Goal: Navigation & Orientation: Find specific page/section

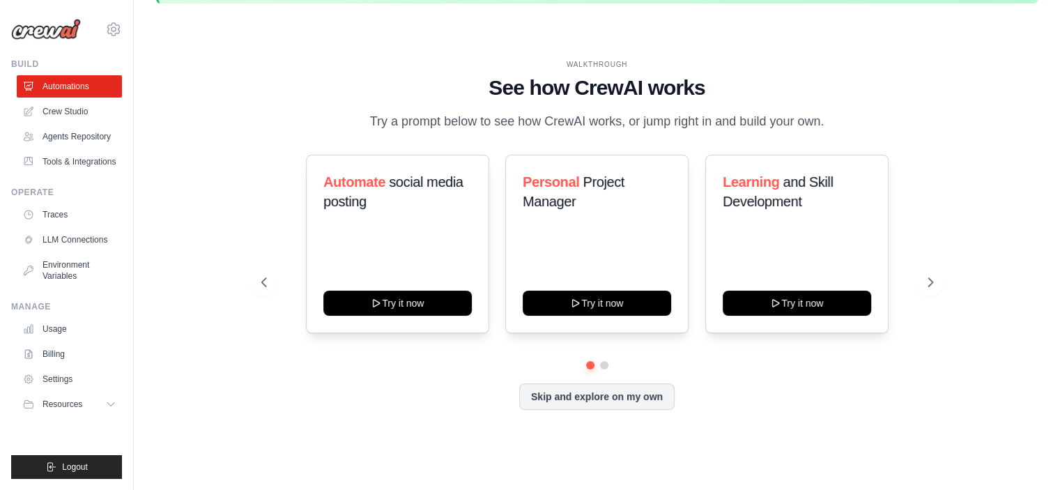
click at [617, 362] on div at bounding box center [597, 365] width 672 height 8
click at [601, 365] on button at bounding box center [603, 364] width 11 height 11
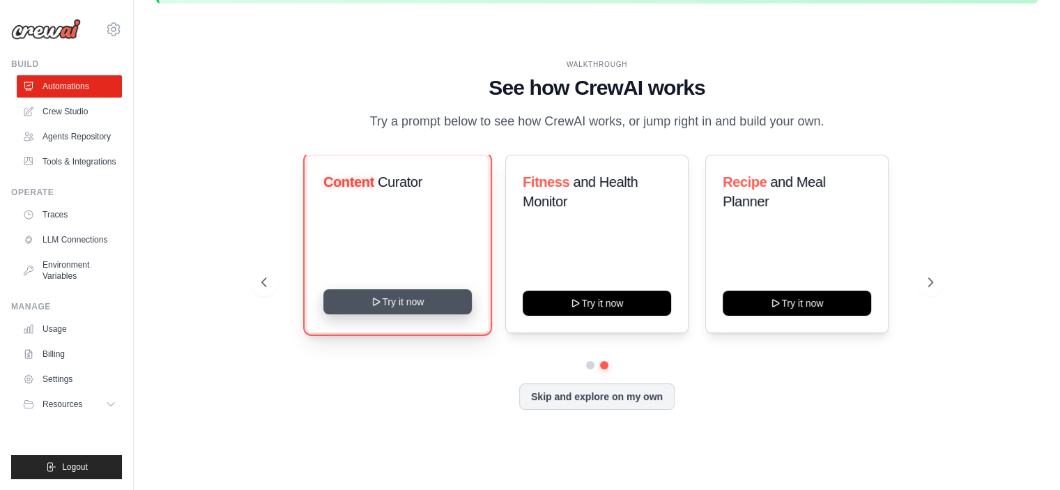
click at [384, 302] on button "Try it now" at bounding box center [397, 301] width 148 height 25
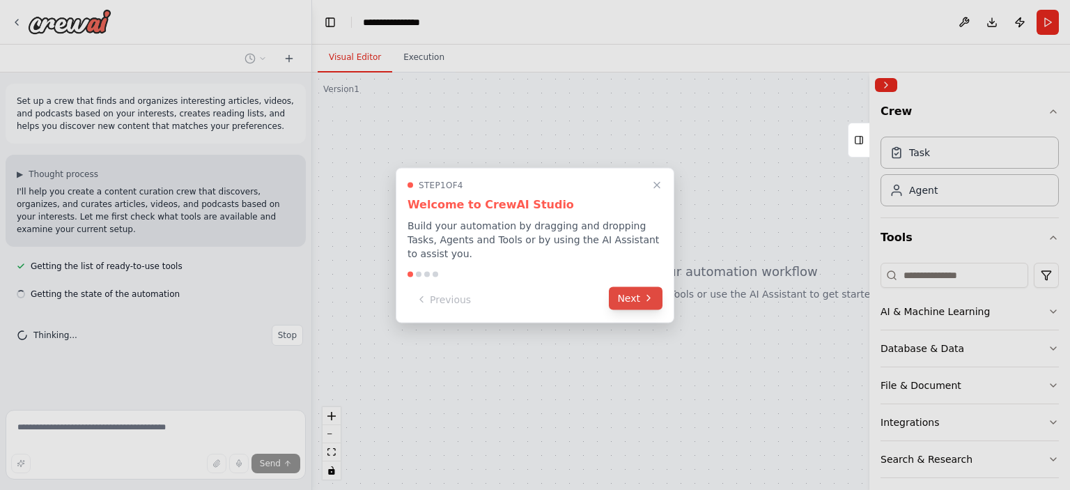
click at [635, 286] on button "Next" at bounding box center [636, 297] width 54 height 23
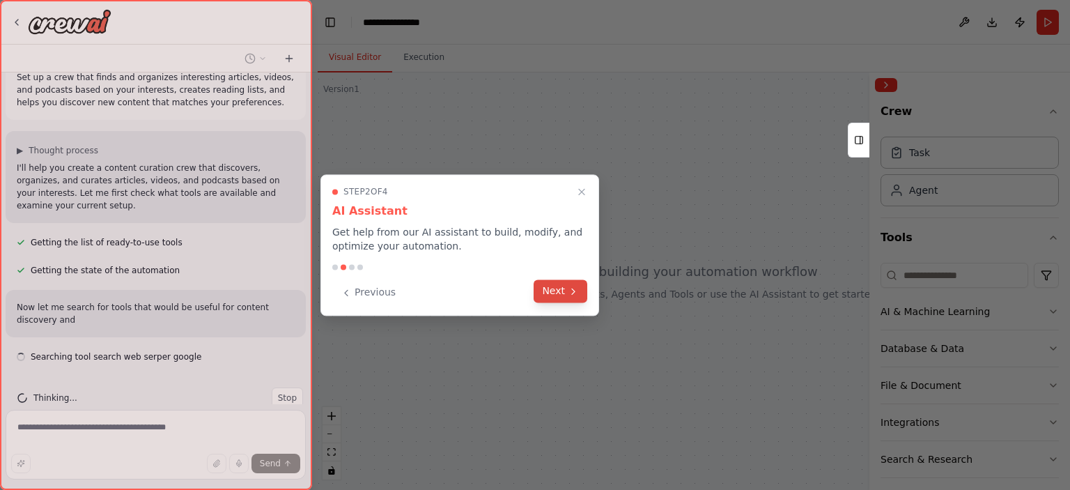
scroll to position [36, 0]
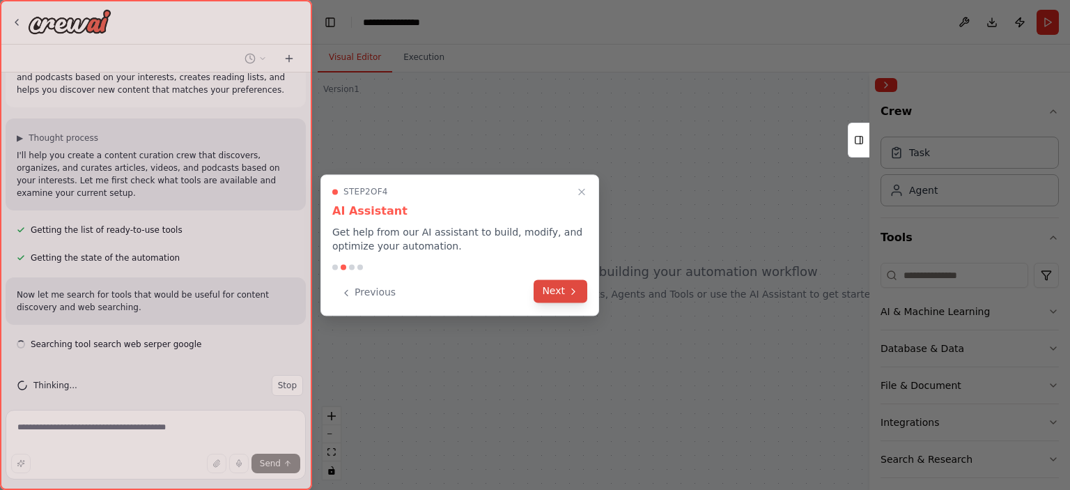
click at [566, 290] on button "Next" at bounding box center [561, 290] width 54 height 23
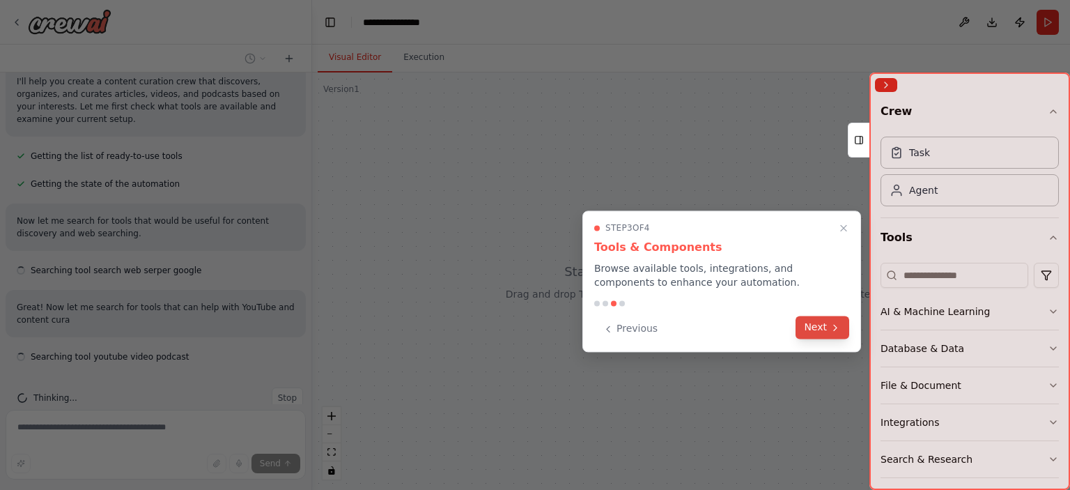
click at [830, 318] on button "Next" at bounding box center [823, 327] width 54 height 23
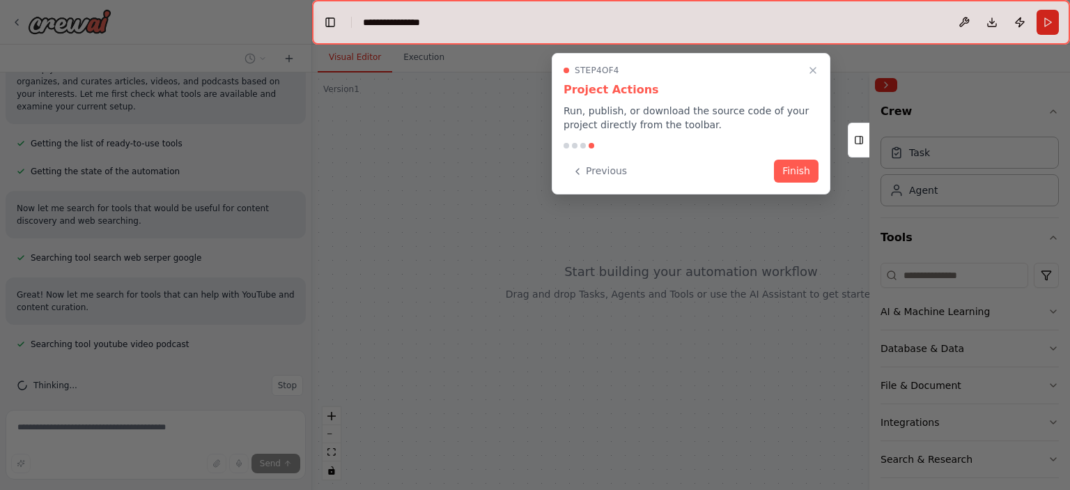
click at [766, 177] on div "Previous Finish" at bounding box center [691, 171] width 255 height 23
click at [800, 171] on button "Finish" at bounding box center [796, 169] width 45 height 23
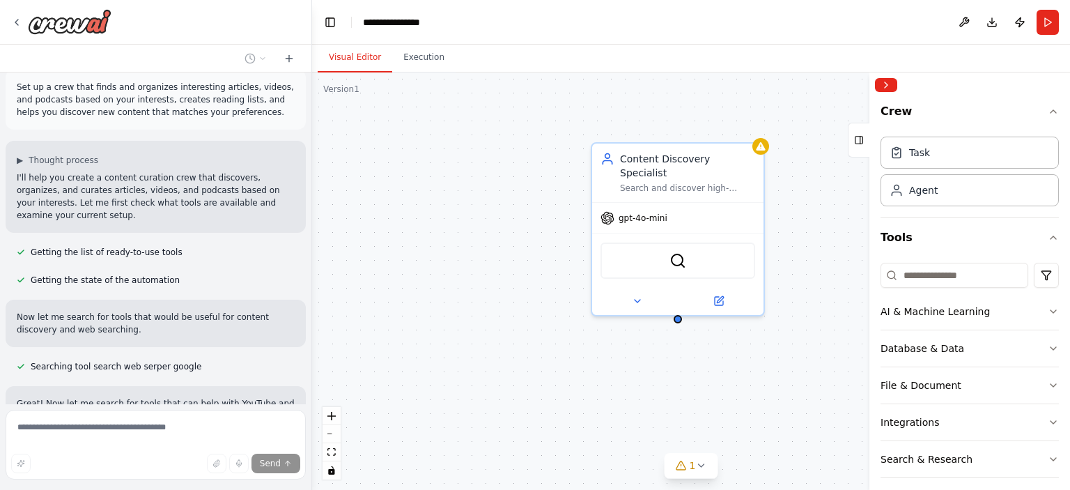
scroll to position [0, 0]
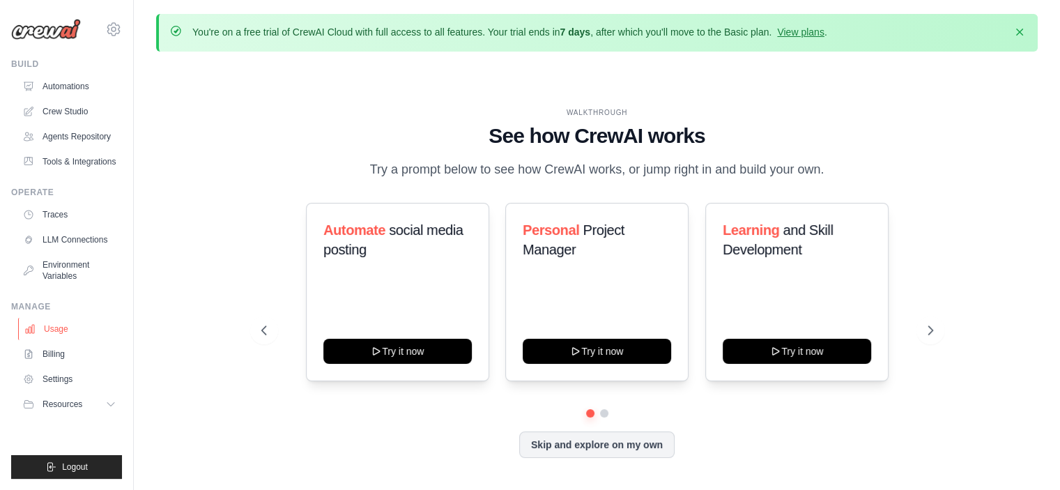
click at [53, 332] on link "Usage" at bounding box center [70, 329] width 105 height 22
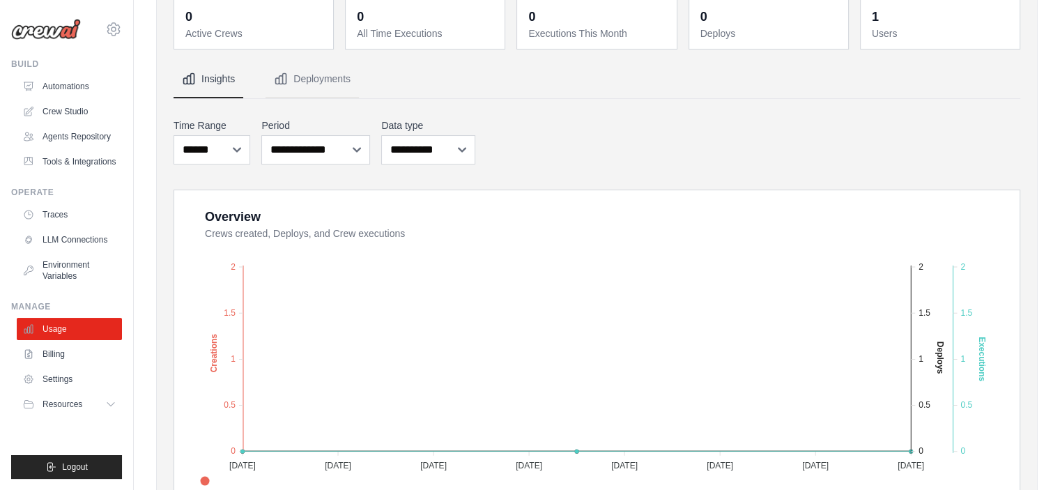
scroll to position [139, 0]
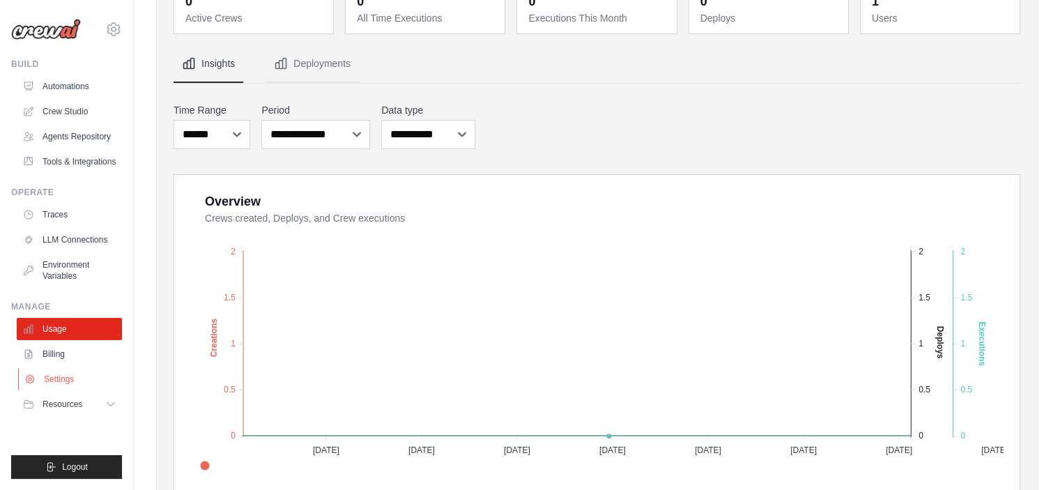
click at [59, 380] on link "Settings" at bounding box center [70, 379] width 105 height 22
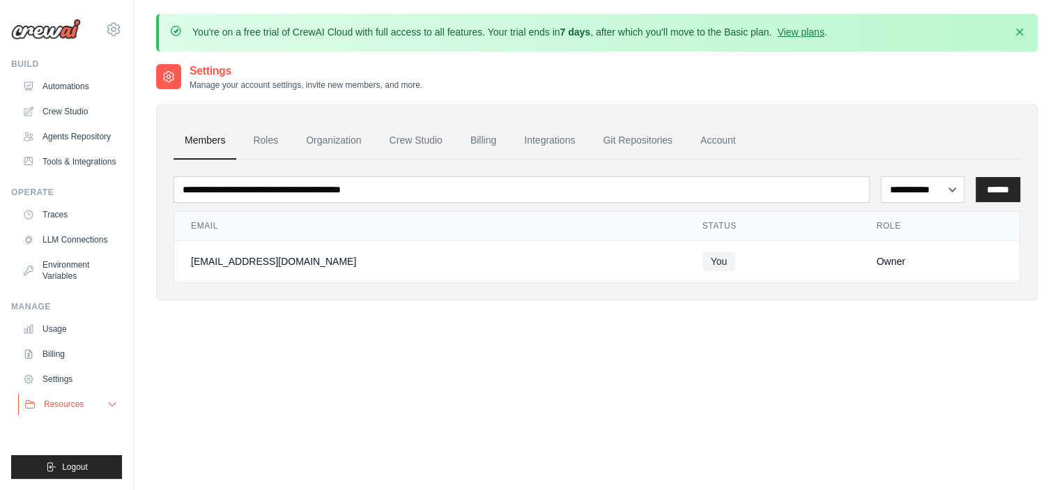
click at [107, 403] on icon at bounding box center [112, 403] width 11 height 11
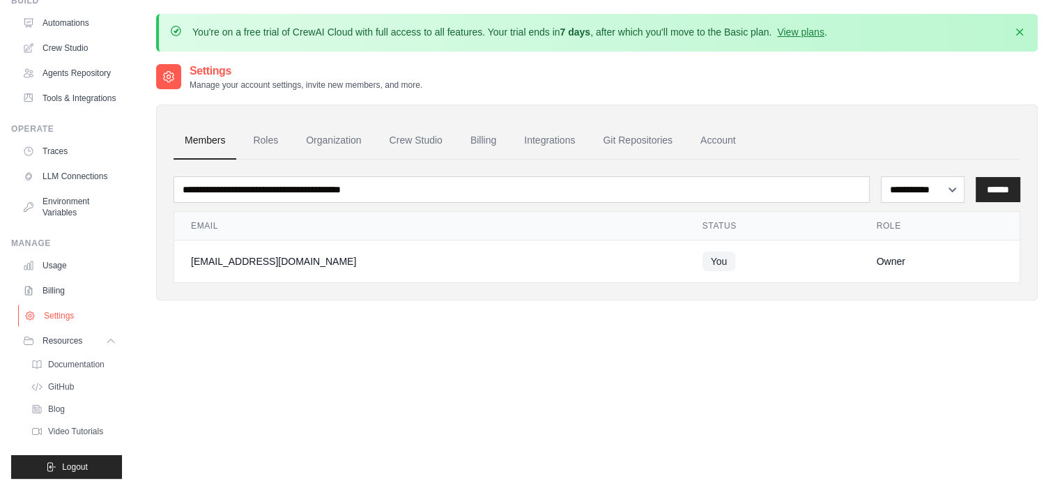
scroll to position [96, 0]
click at [77, 367] on span "Documentation" at bounding box center [77, 364] width 56 height 11
